Goal: Information Seeking & Learning: Find specific fact

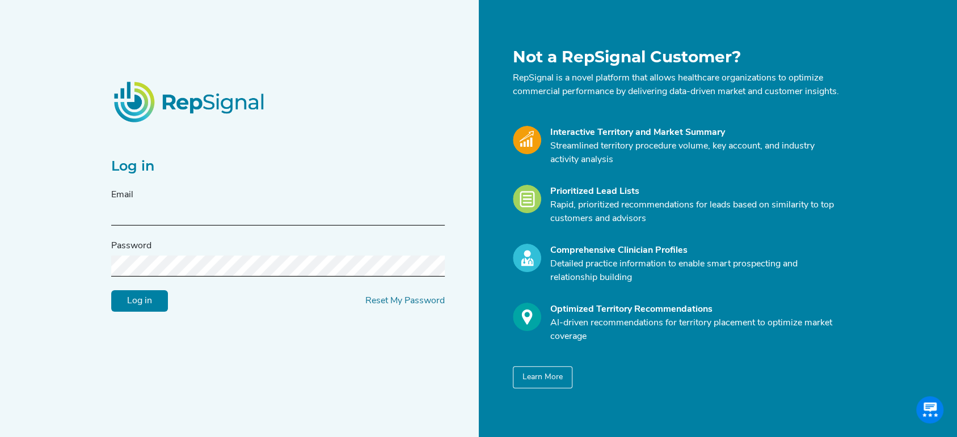
type input "[PERSON_NAME][EMAIL_ADDRESS][DOMAIN_NAME]"
click at [137, 310] on input "Log in" at bounding box center [139, 301] width 57 height 22
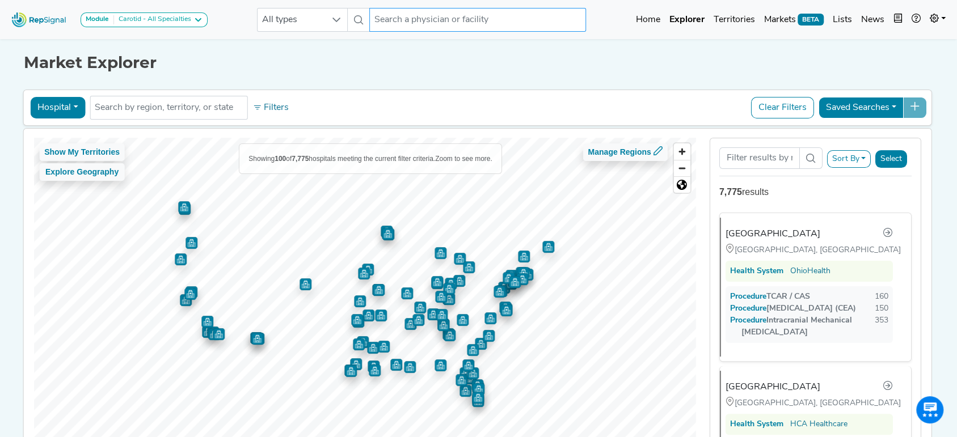
click at [420, 10] on input "text" at bounding box center [477, 20] width 217 height 24
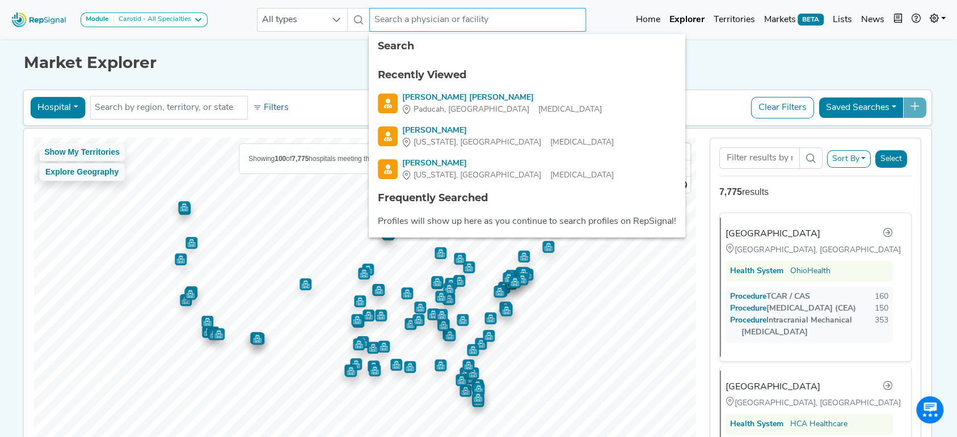
paste input "[PERSON_NAME], [GEOGRAPHIC_DATA]"
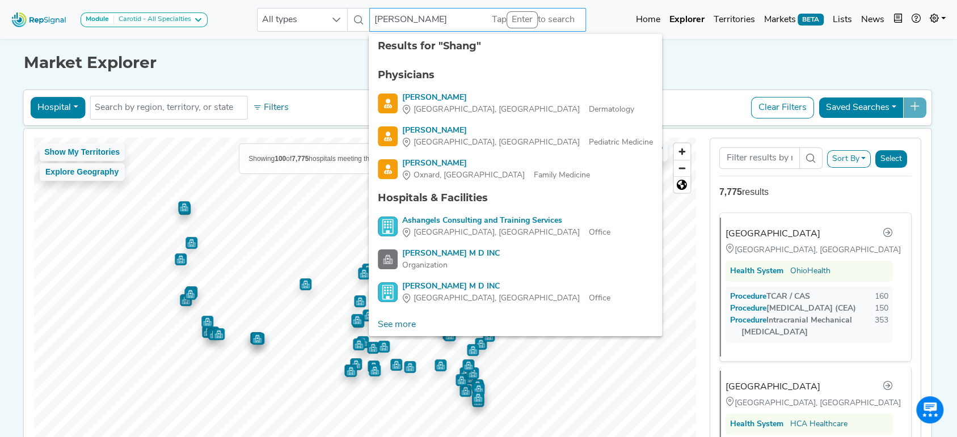
click at [378, 12] on input "[PERSON_NAME]" at bounding box center [477, 20] width 217 height 24
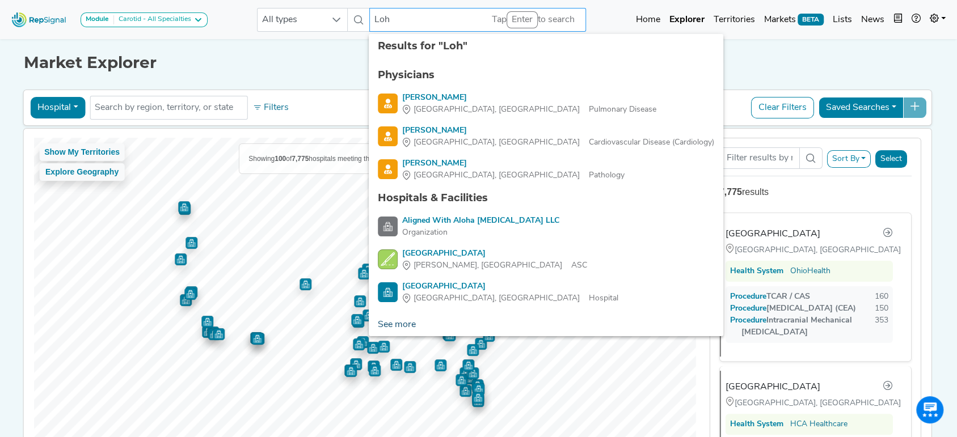
type input "Loh"
click at [408, 326] on link "See more" at bounding box center [397, 325] width 56 height 23
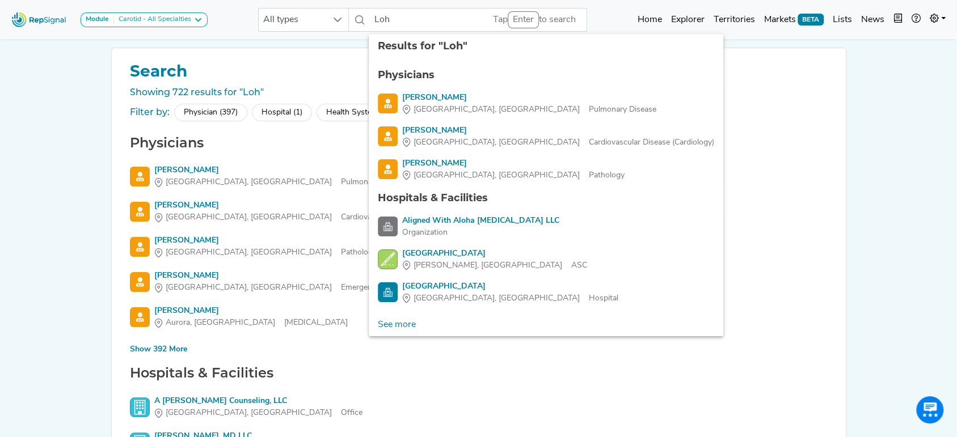
click at [36, 11] on img at bounding box center [39, 19] width 65 height 24
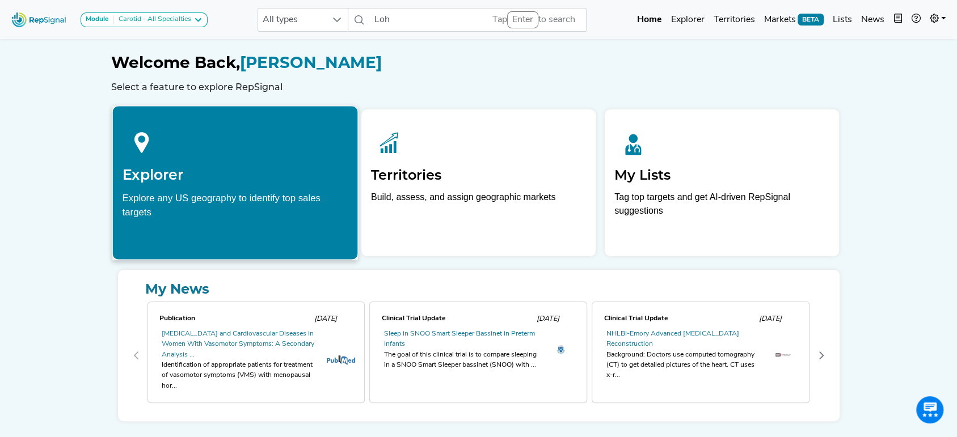
click at [234, 134] on div at bounding box center [235, 141] width 226 height 50
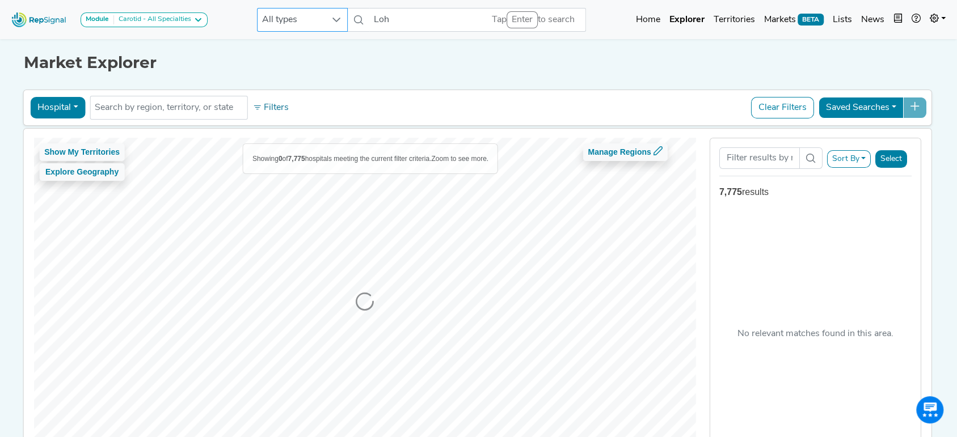
click at [337, 16] on icon at bounding box center [336, 19] width 9 height 9
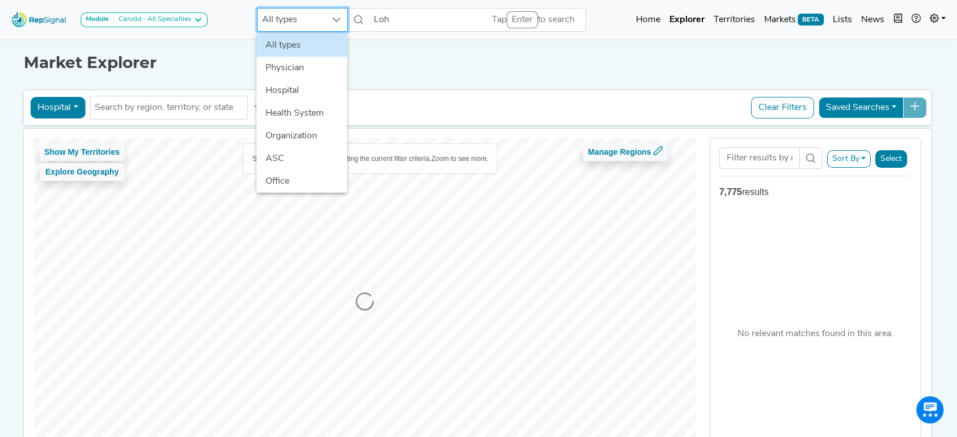
scroll to position [0, 11]
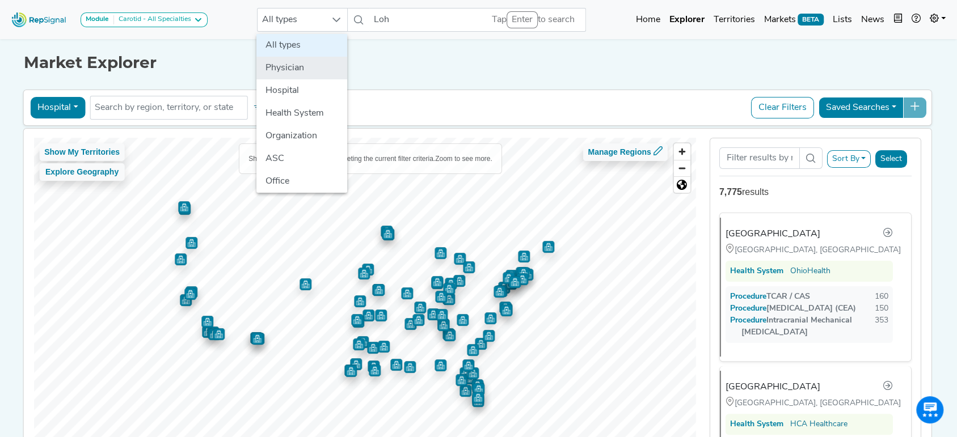
click at [290, 66] on li "Physician" at bounding box center [301, 68] width 91 height 23
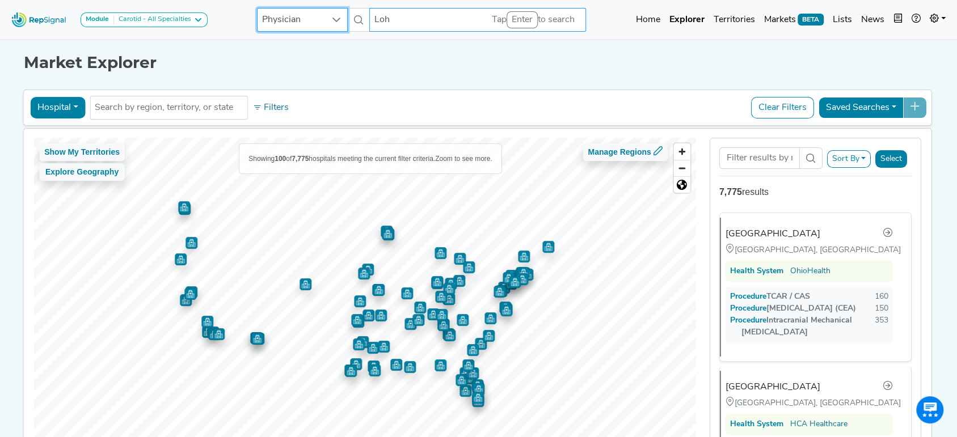
click at [440, 16] on input "Loh" at bounding box center [477, 20] width 217 height 24
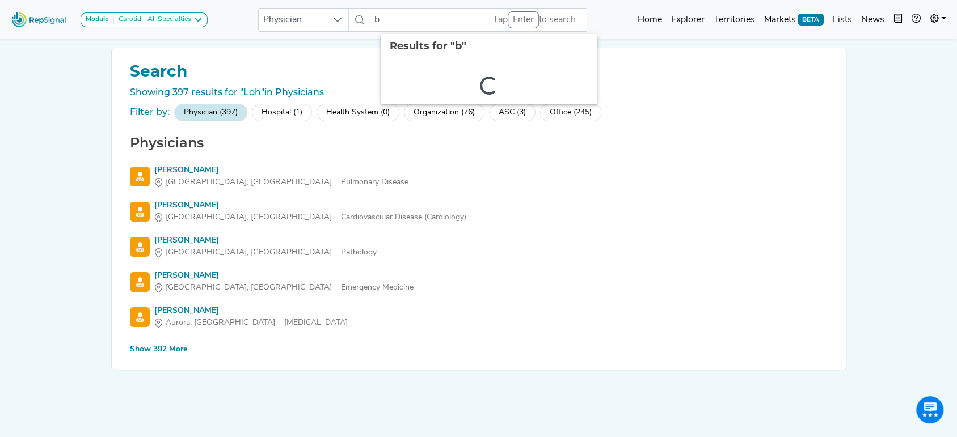
click at [159, 347] on div "Show 392 More" at bounding box center [158, 350] width 57 height 12
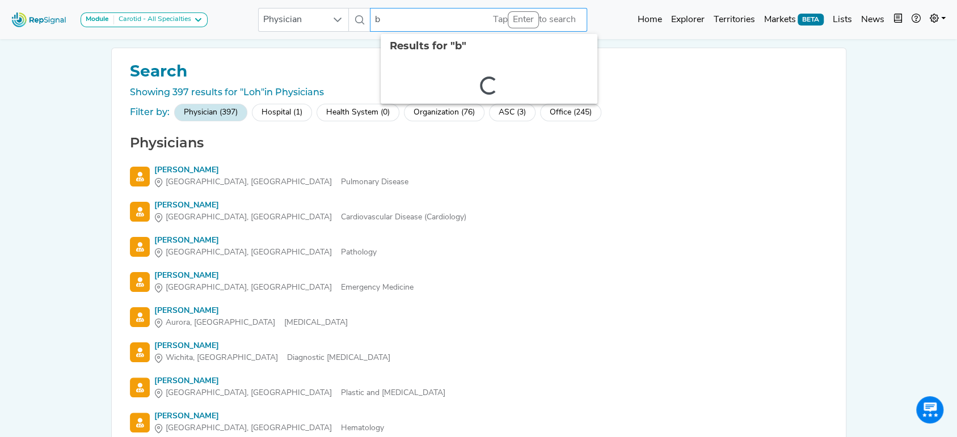
drag, startPoint x: 376, startPoint y: 15, endPoint x: 389, endPoint y: 18, distance: 14.0
click at [389, 18] on input "b" at bounding box center [478, 20] width 217 height 24
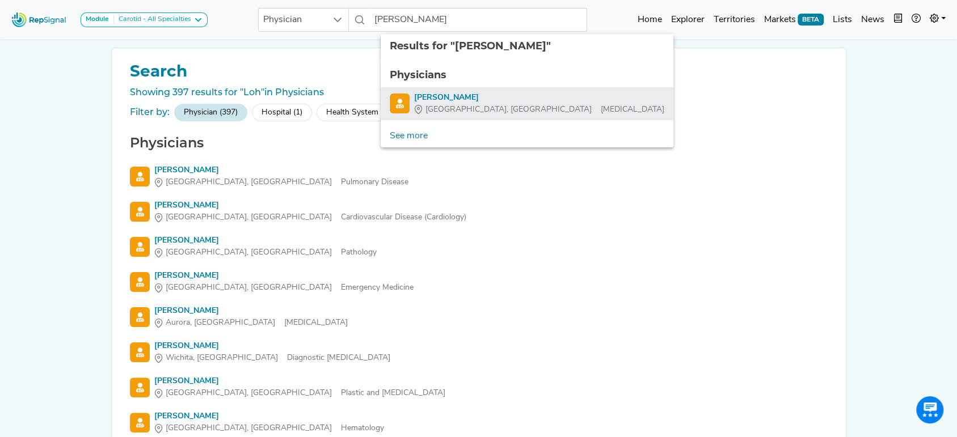
click at [417, 99] on div "[PERSON_NAME]" at bounding box center [539, 98] width 250 height 12
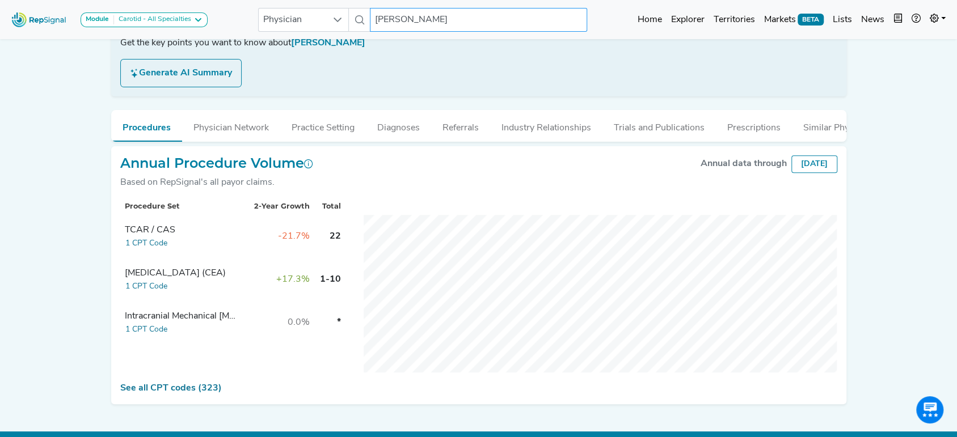
scroll to position [209, 11]
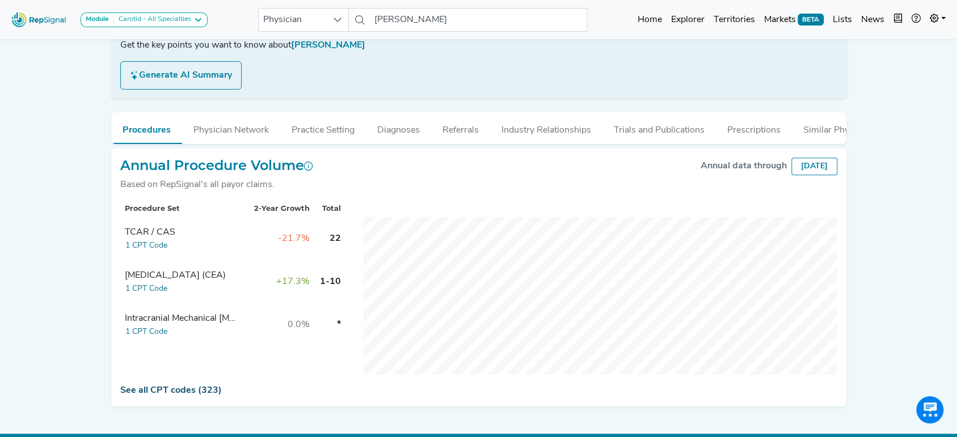
click at [135, 395] on link "See all CPT codes (323)" at bounding box center [171, 390] width 102 height 9
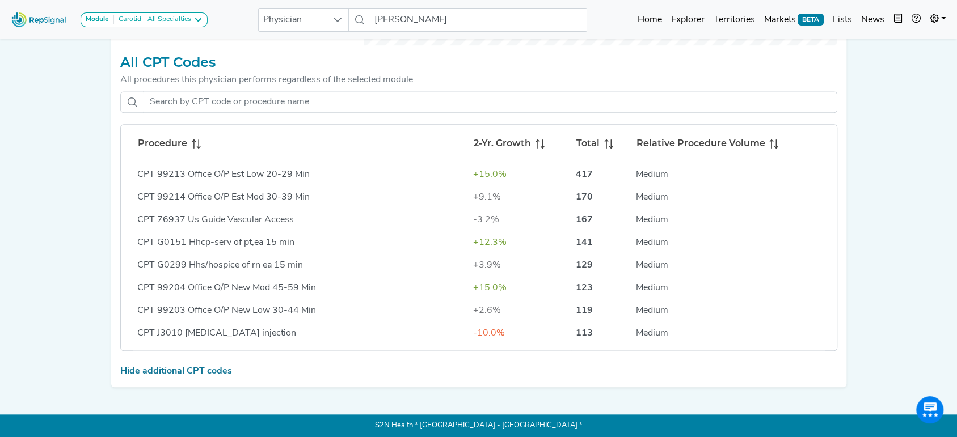
scroll to position [541, 11]
click at [187, 150] on span at bounding box center [194, 144] width 14 height 14
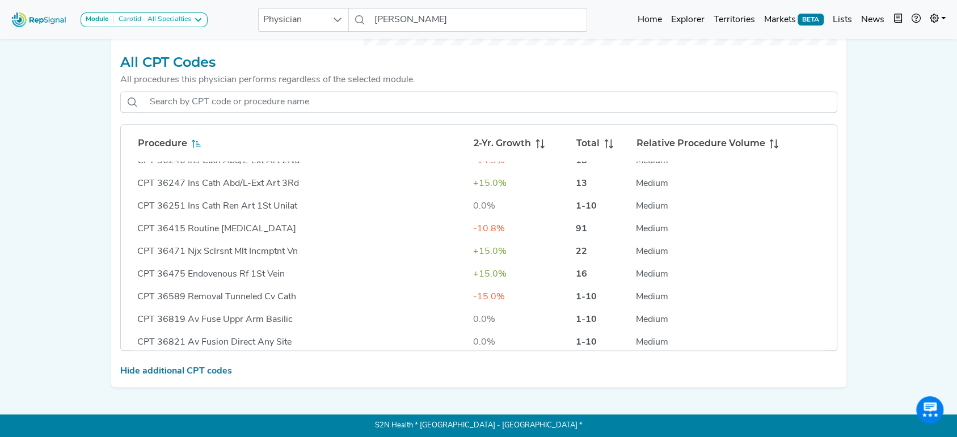
scroll to position [2180, 0]
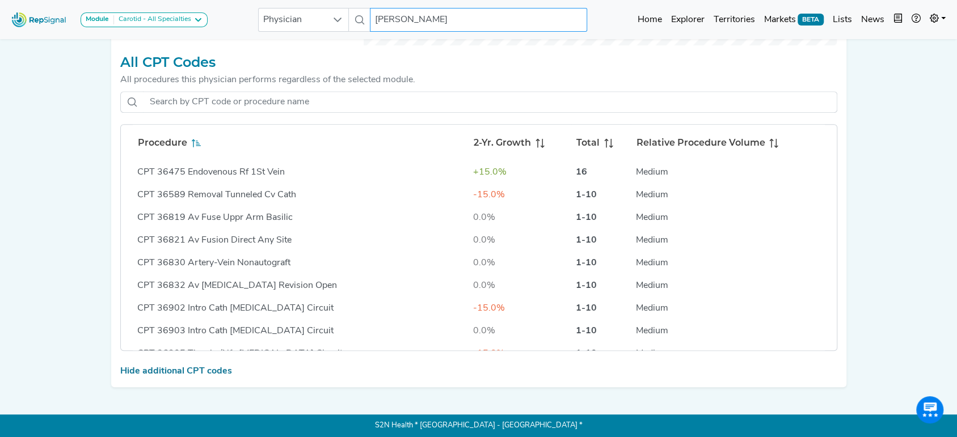
click at [413, 24] on input "[PERSON_NAME]" at bounding box center [478, 20] width 217 height 24
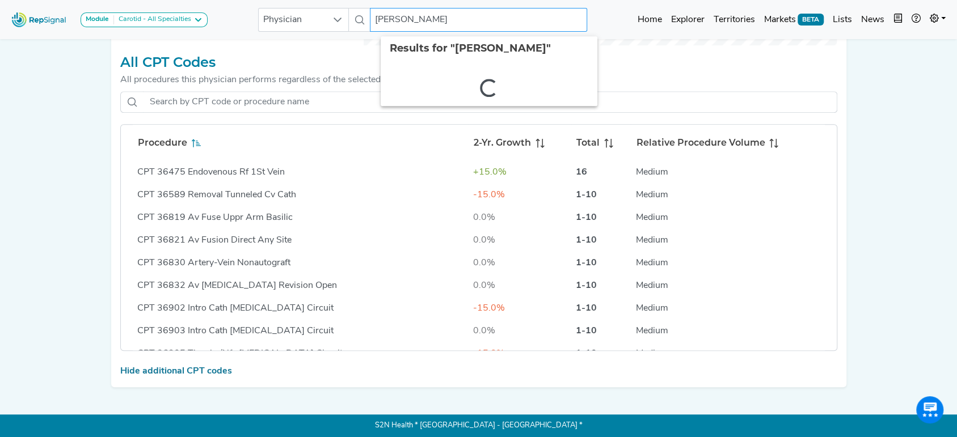
click at [413, 24] on input "[PERSON_NAME]" at bounding box center [478, 20] width 217 height 24
type input "[PERSON_NAME]"
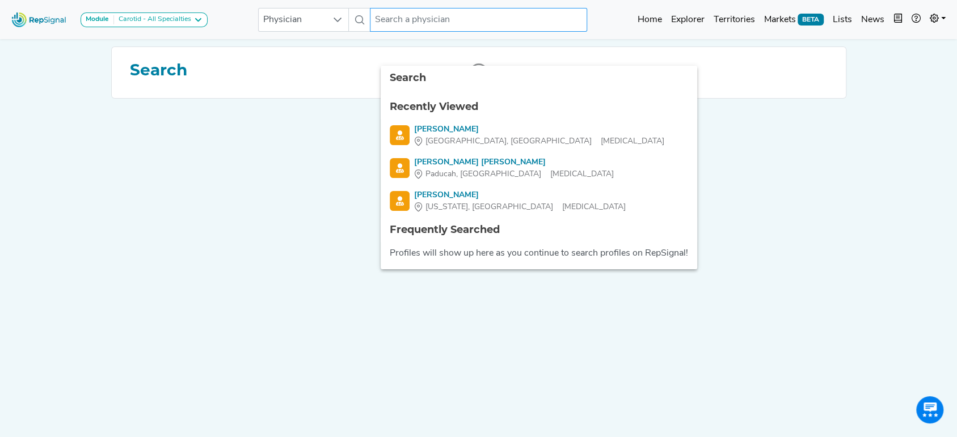
scroll to position [0, 11]
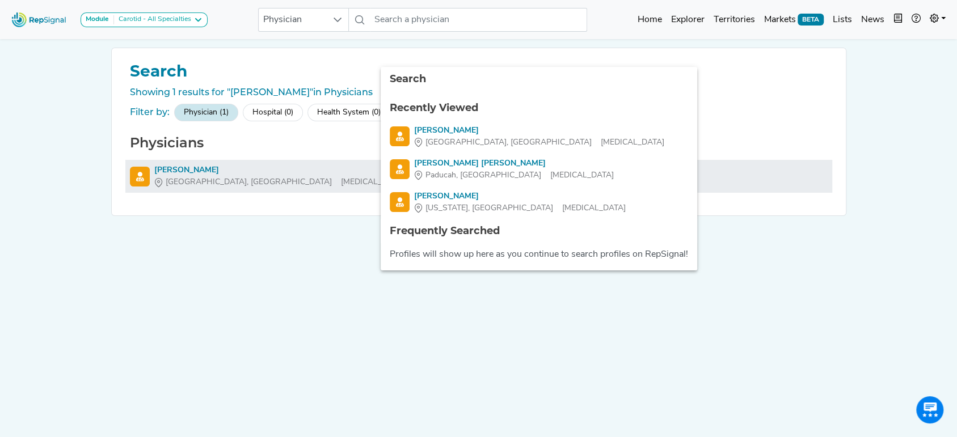
click at [208, 164] on div "[PERSON_NAME]" at bounding box center [279, 170] width 250 height 12
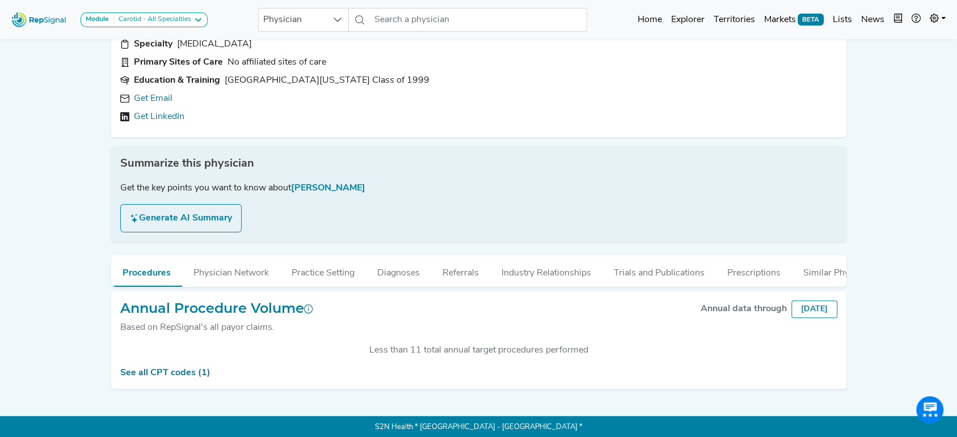
scroll to position [79, 11]
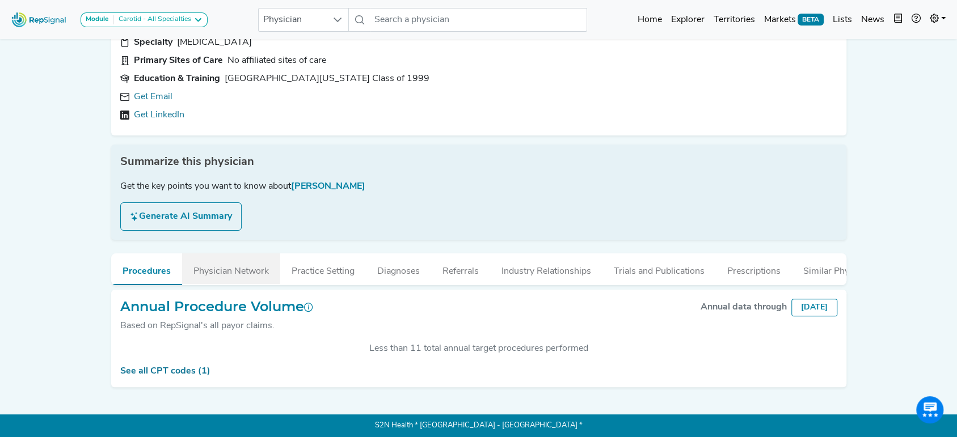
click at [205, 265] on button "Physician Network" at bounding box center [231, 269] width 98 height 31
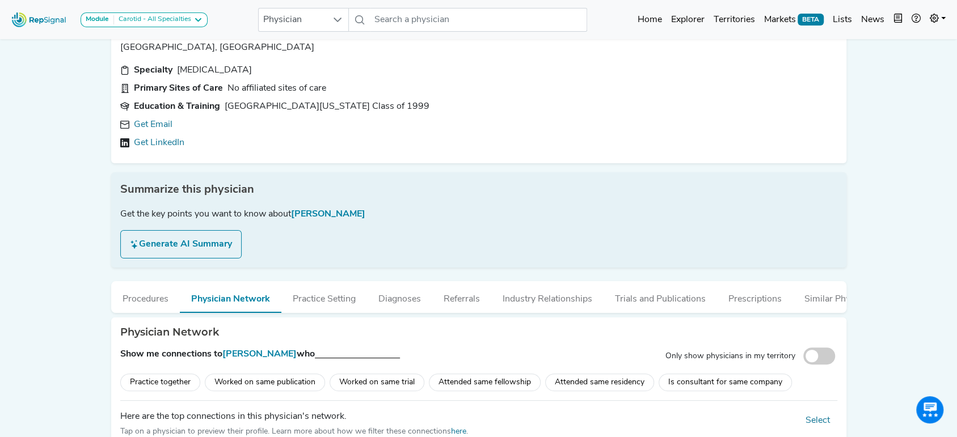
scroll to position [0, 11]
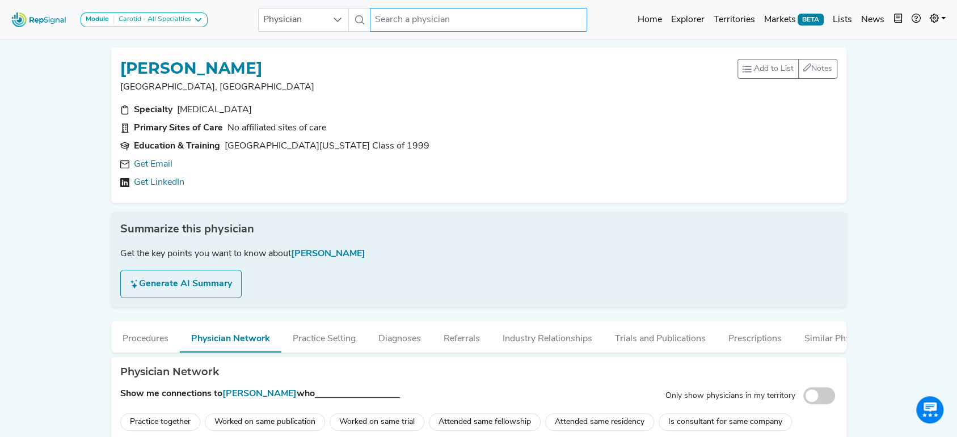
click at [386, 12] on input "text" at bounding box center [478, 20] width 217 height 24
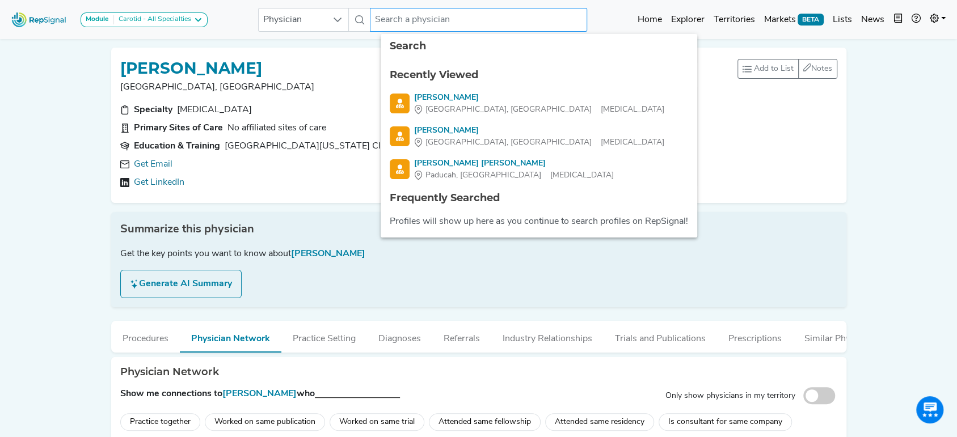
paste input "Shouwen"
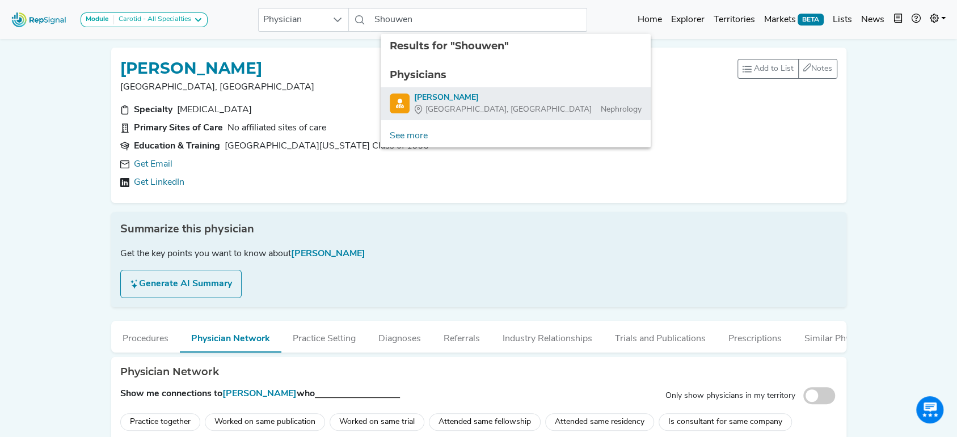
click at [419, 98] on div "[PERSON_NAME]" at bounding box center [527, 98] width 227 height 12
type input "[PERSON_NAME]"
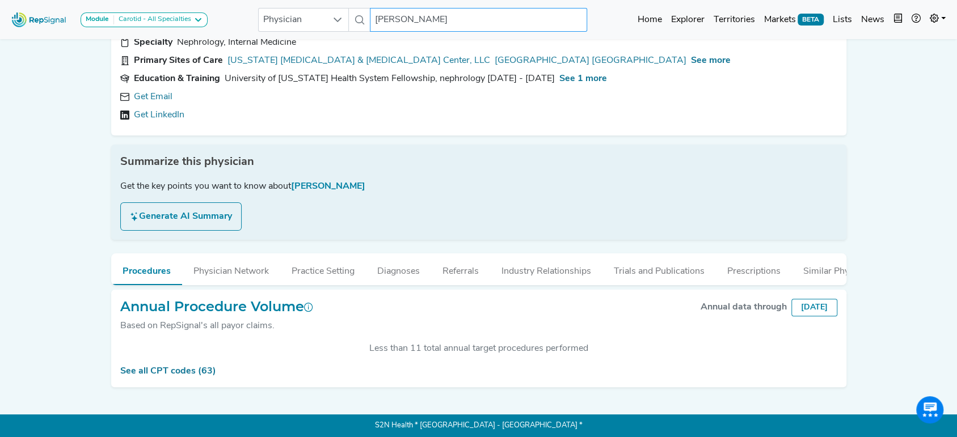
scroll to position [79, 11]
click at [173, 376] on div "See all CPT codes (63)" at bounding box center [478, 372] width 717 height 14
click at [169, 370] on link "See all CPT codes (63)" at bounding box center [168, 371] width 96 height 9
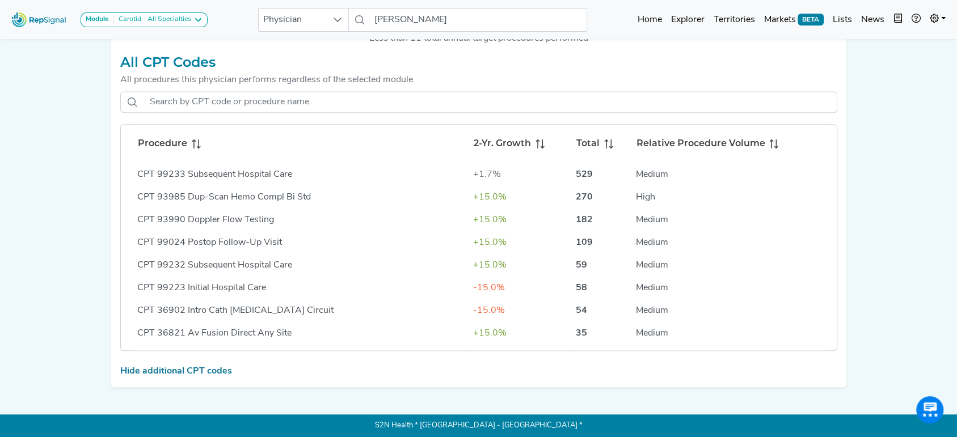
scroll to position [389, 11]
click at [187, 141] on span at bounding box center [194, 144] width 14 height 14
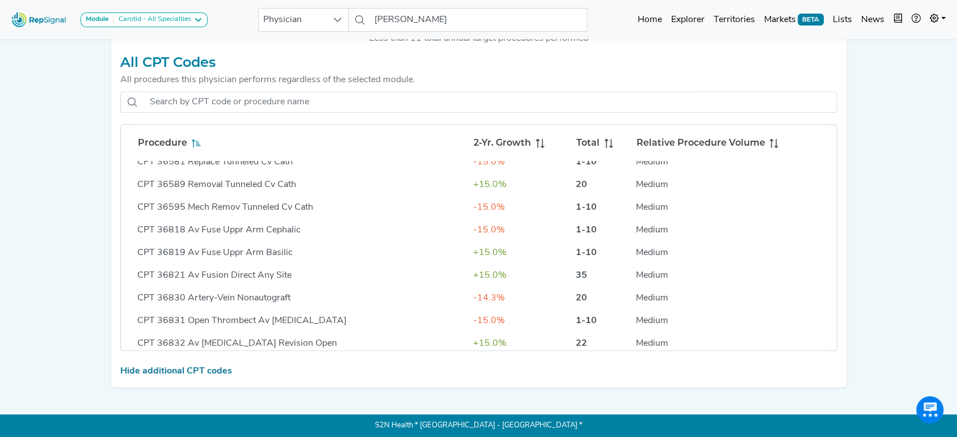
scroll to position [141, 0]
